Goal: Find specific page/section: Find specific page/section

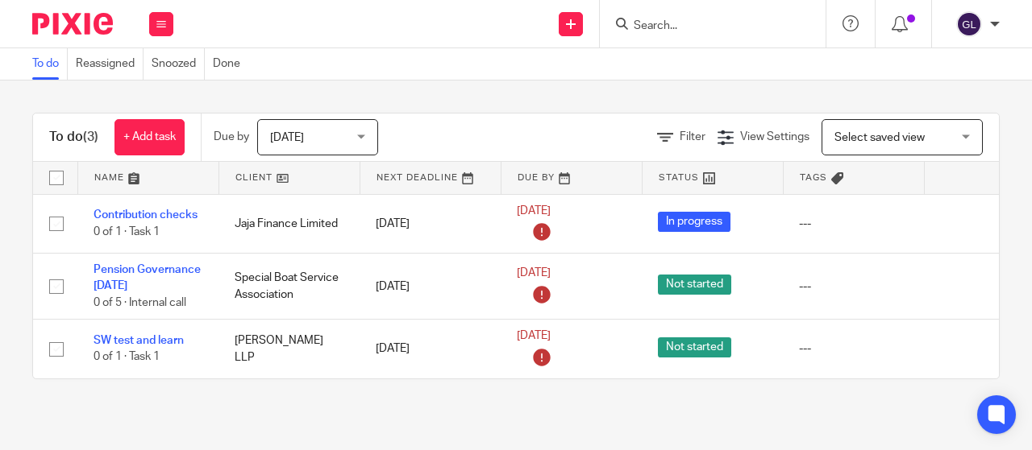
click at [645, 26] on input "Search" at bounding box center [704, 26] width 145 height 15
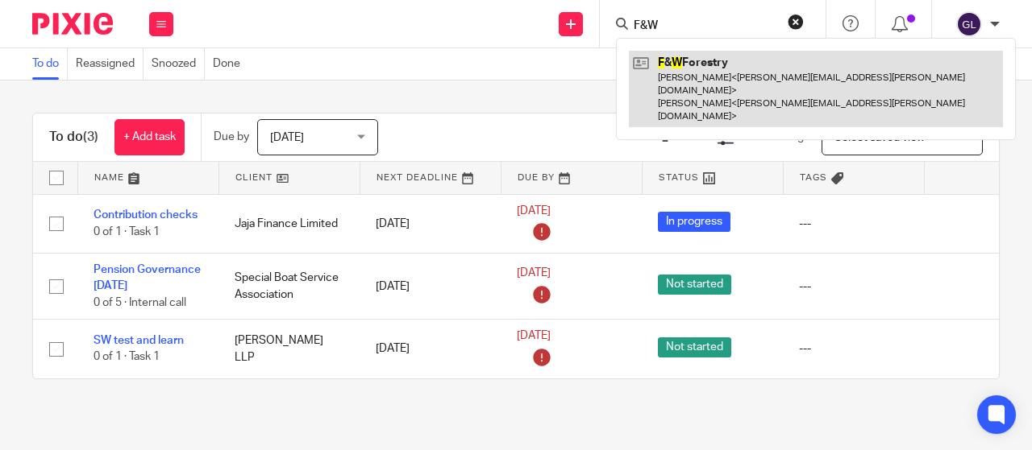
type input "F&W"
click at [712, 63] on link at bounding box center [816, 89] width 374 height 77
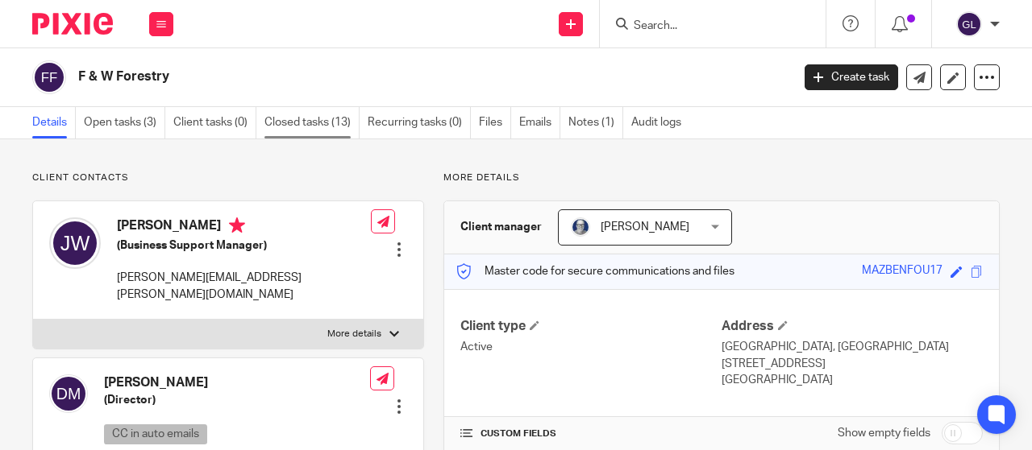
click at [297, 120] on link "Closed tasks (13)" at bounding box center [311, 122] width 95 height 31
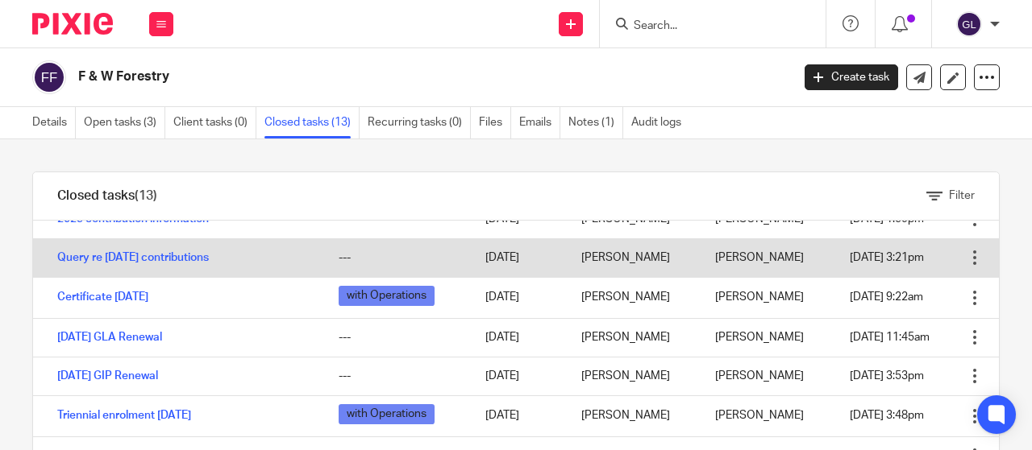
scroll to position [81, 0]
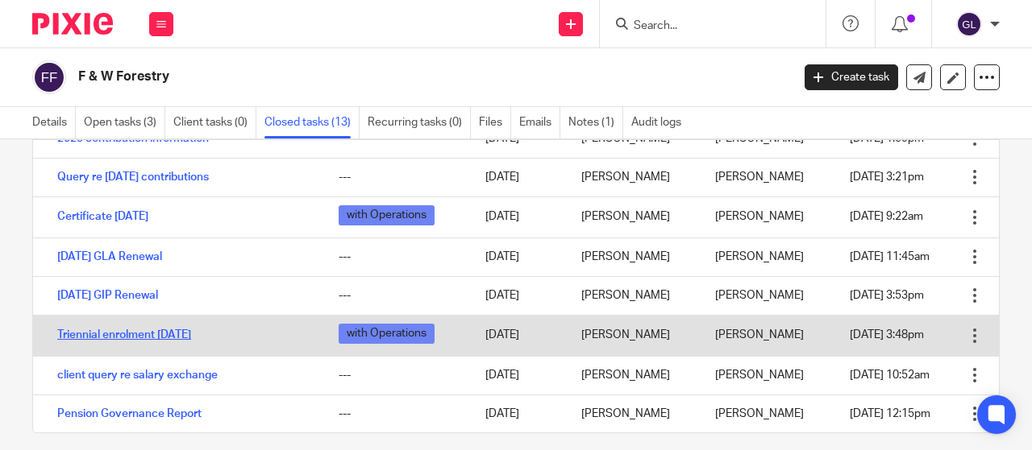
click at [168, 339] on link "Triennial enrolment [DATE]" at bounding box center [124, 335] width 134 height 11
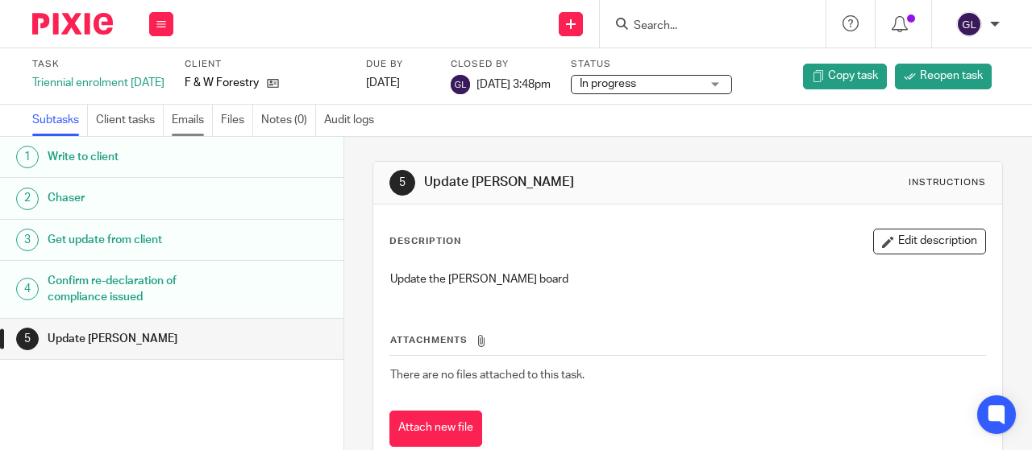
click at [190, 118] on link "Emails" at bounding box center [192, 120] width 41 height 31
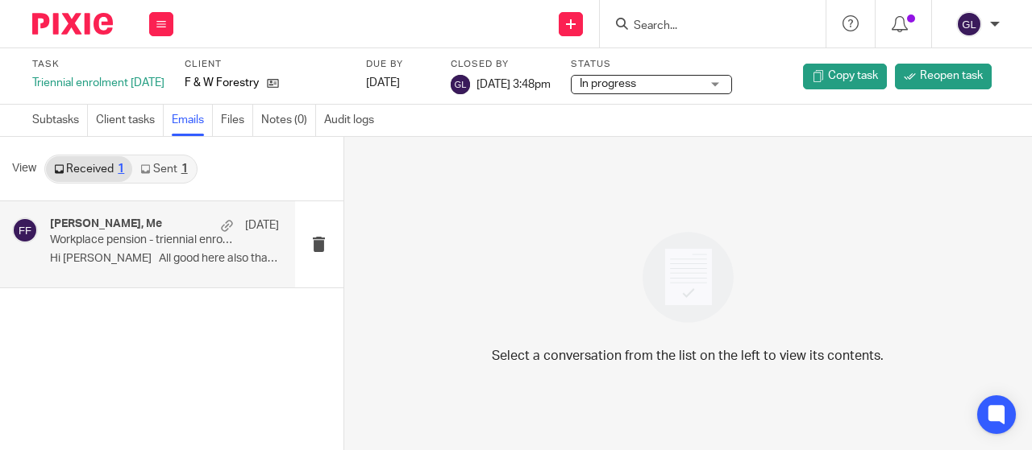
click at [255, 249] on div "[PERSON_NAME], Me [DATE] Workplace pension - triennial enrolment Hi [PERSON_NAM…" at bounding box center [164, 245] width 229 height 54
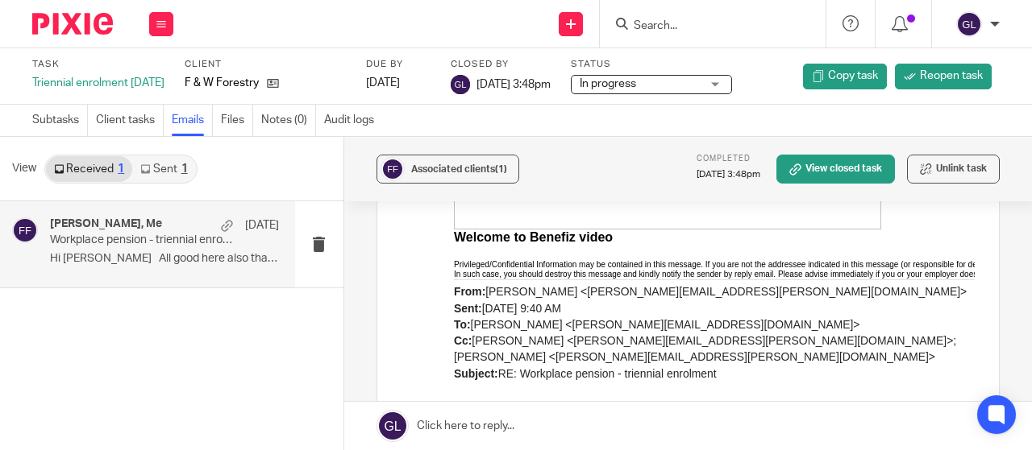
scroll to position [2015, 0]
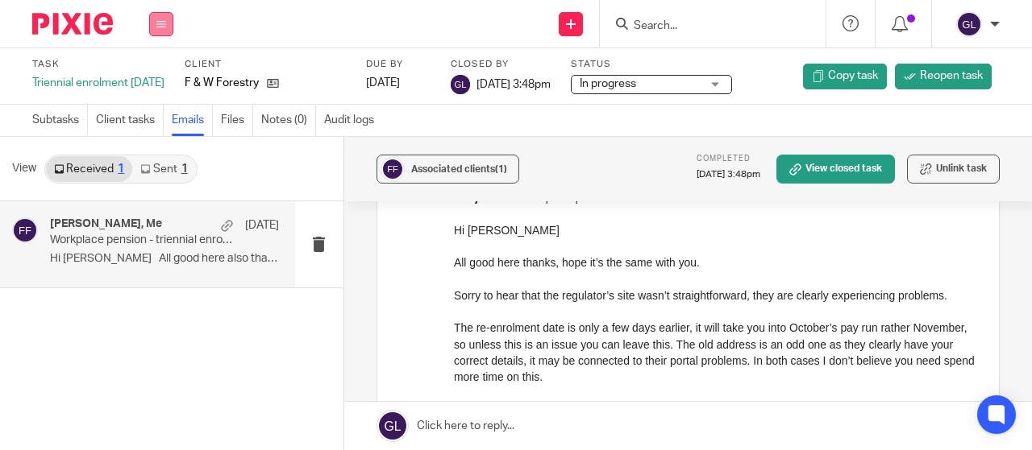
click at [160, 19] on icon at bounding box center [161, 24] width 10 height 10
click at [152, 76] on link "Work" at bounding box center [153, 74] width 28 height 11
